Goal: Transaction & Acquisition: Book appointment/travel/reservation

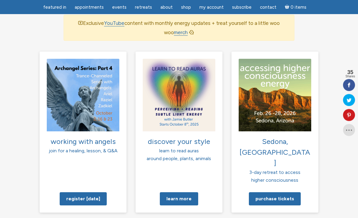
scroll to position [448, 0]
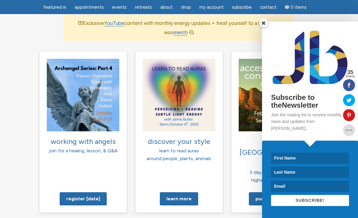
click at [267, 28] on span at bounding box center [263, 23] width 9 height 9
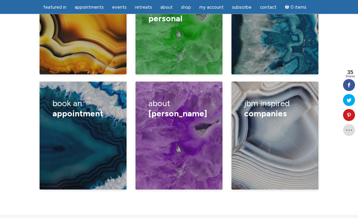
scroll to position [1035, 0]
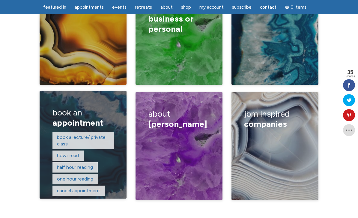
click at [86, 104] on h3 "book an appointment" at bounding box center [84, 118] width 62 height 29
click at [75, 176] on link "One hour reading" at bounding box center [75, 179] width 36 height 6
click at [91, 165] on link "Half hour reading" at bounding box center [75, 168] width 36 height 6
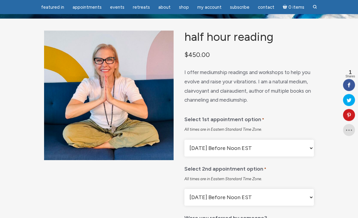
scroll to position [26, 0]
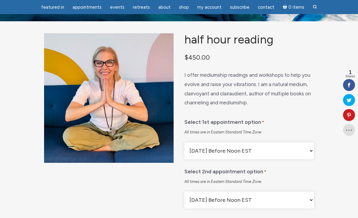
click at [312, 151] on select "Monday Before Noon EST Monday After Noon EST First Available Appointment" at bounding box center [250, 151] width 130 height 17
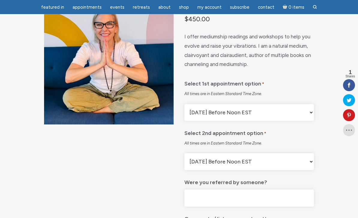
scroll to position [75, 0]
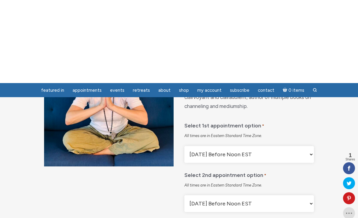
scroll to position [0, 0]
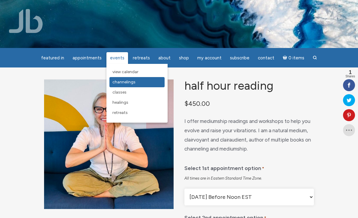
click at [139, 83] on link "Channelings" at bounding box center [137, 82] width 55 height 10
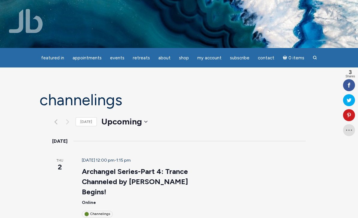
click at [36, 17] on img at bounding box center [26, 21] width 34 height 24
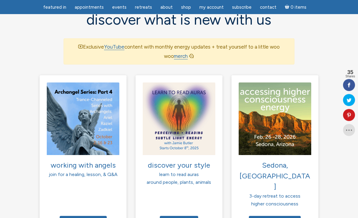
scroll to position [424, 0]
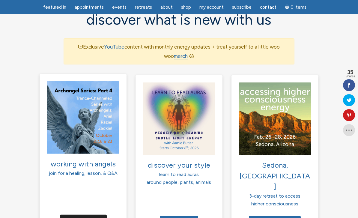
click at [97, 215] on link "Register [DATE]" at bounding box center [83, 221] width 47 height 13
